Goal: Information Seeking & Learning: Find specific fact

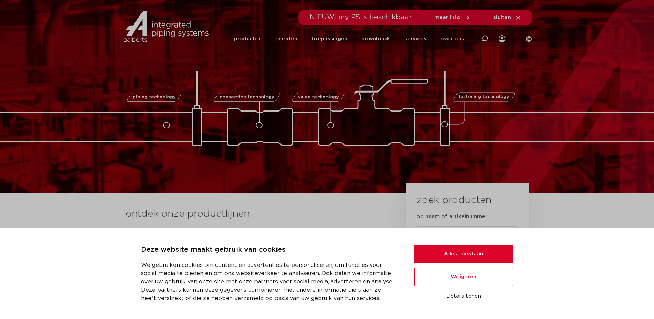
scroll to position [103, 0]
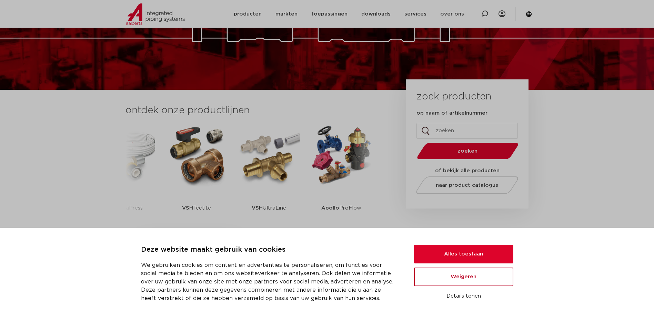
click at [445, 276] on button "Weigeren" at bounding box center [463, 276] width 99 height 19
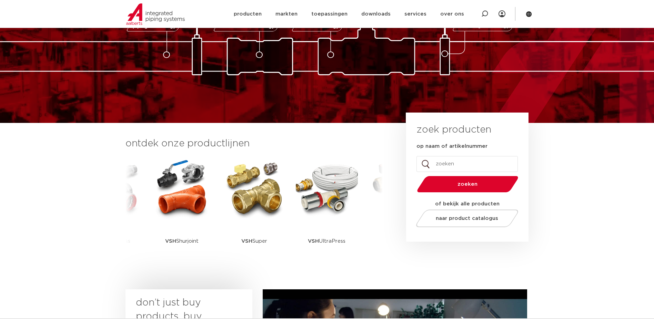
scroll to position [69, 0]
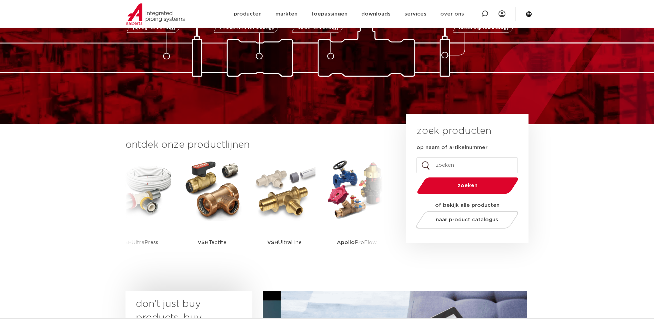
click at [458, 164] on input "op naam of artikelnummer" at bounding box center [467, 165] width 101 height 16
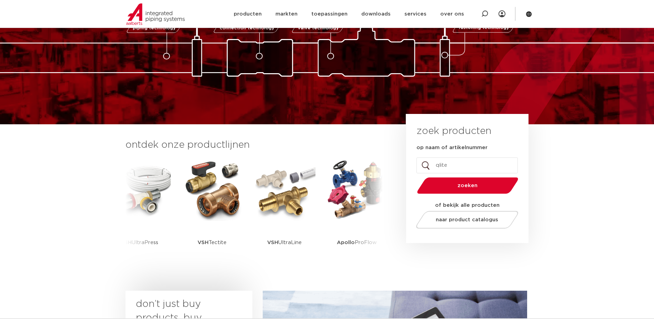
type input "qlite"
click at [414, 177] on button "zoeken" at bounding box center [467, 186] width 107 height 18
